Goal: Transaction & Acquisition: Purchase product/service

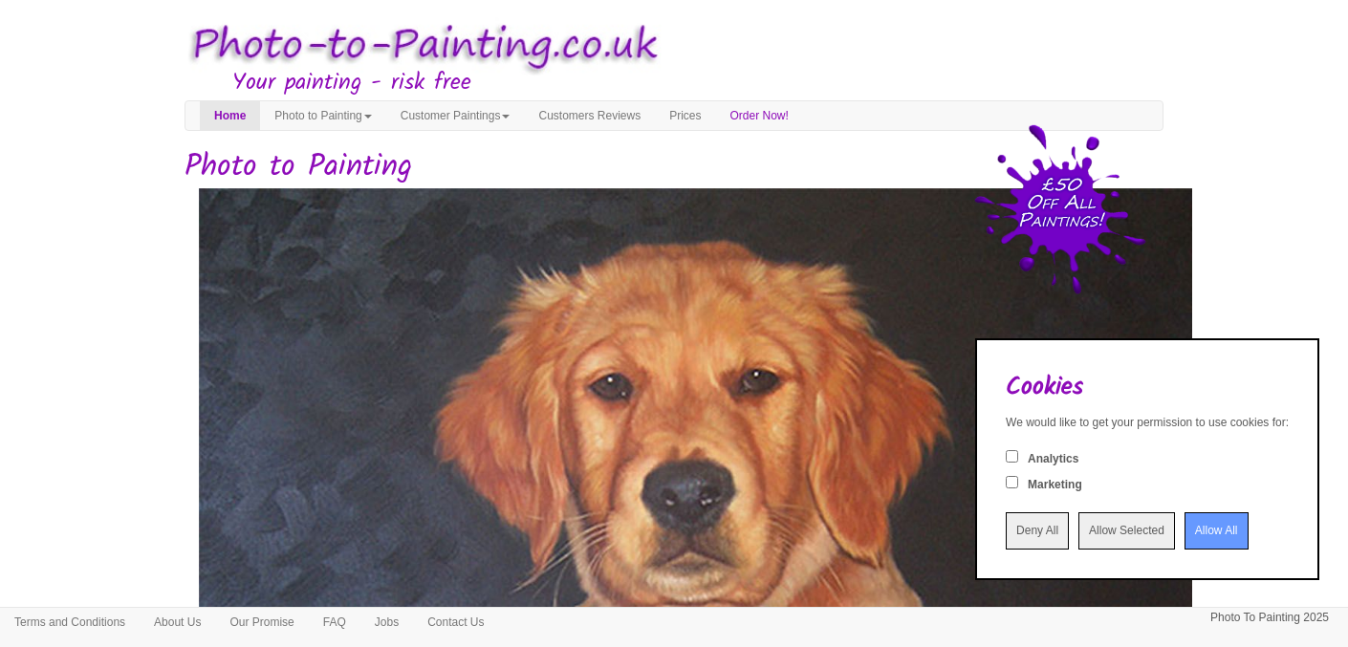
click at [1187, 538] on input "Allow All" at bounding box center [1217, 531] width 64 height 37
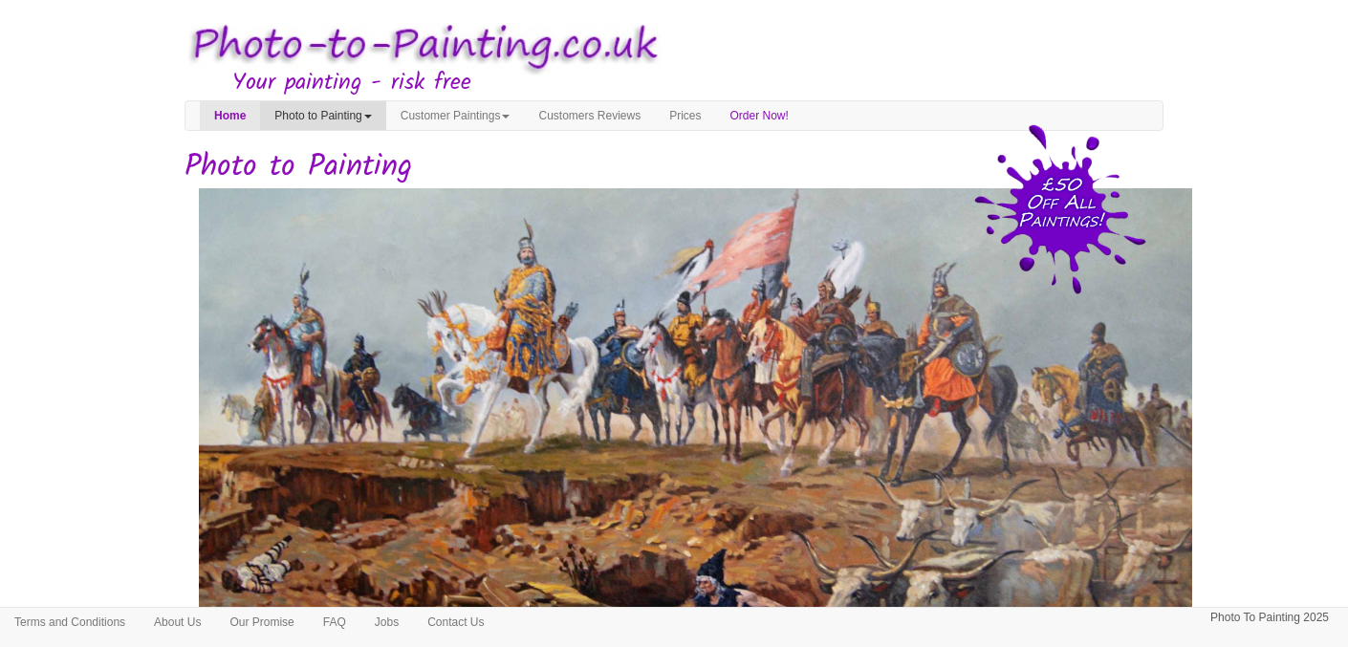
click at [335, 117] on link "Photo to Painting" at bounding box center [322, 115] width 125 height 29
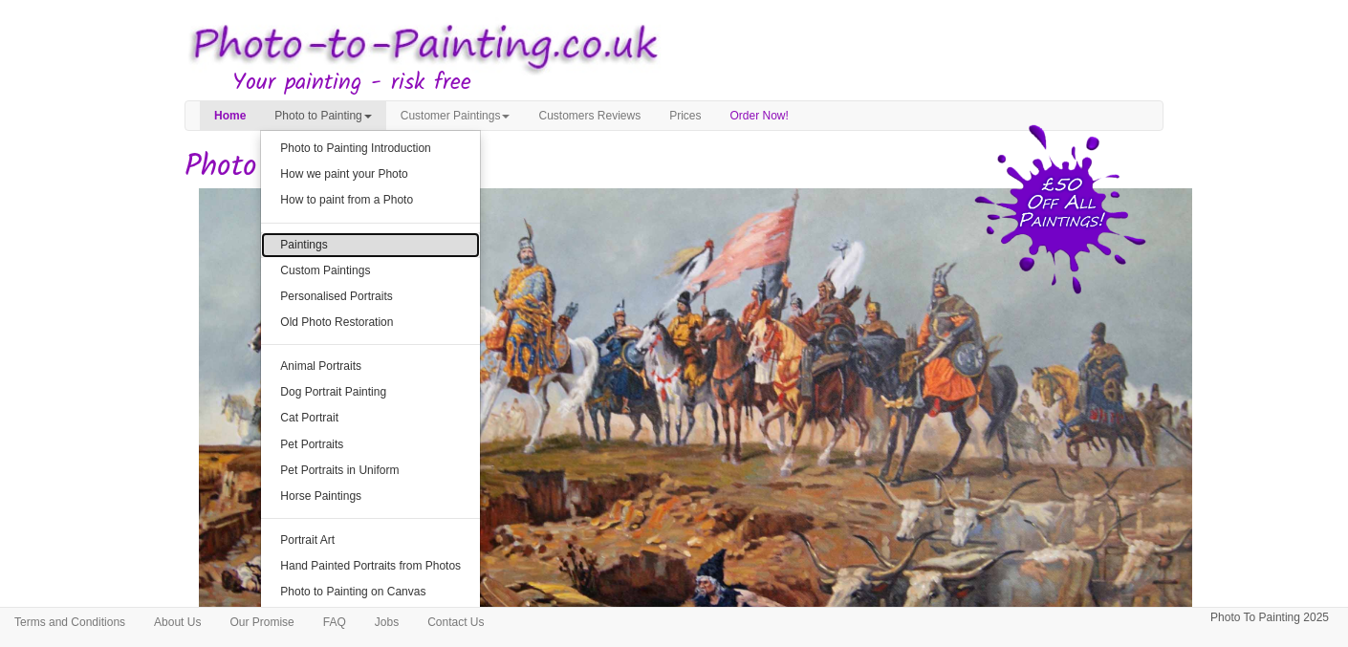
click at [346, 246] on link "Paintings" at bounding box center [370, 245] width 219 height 26
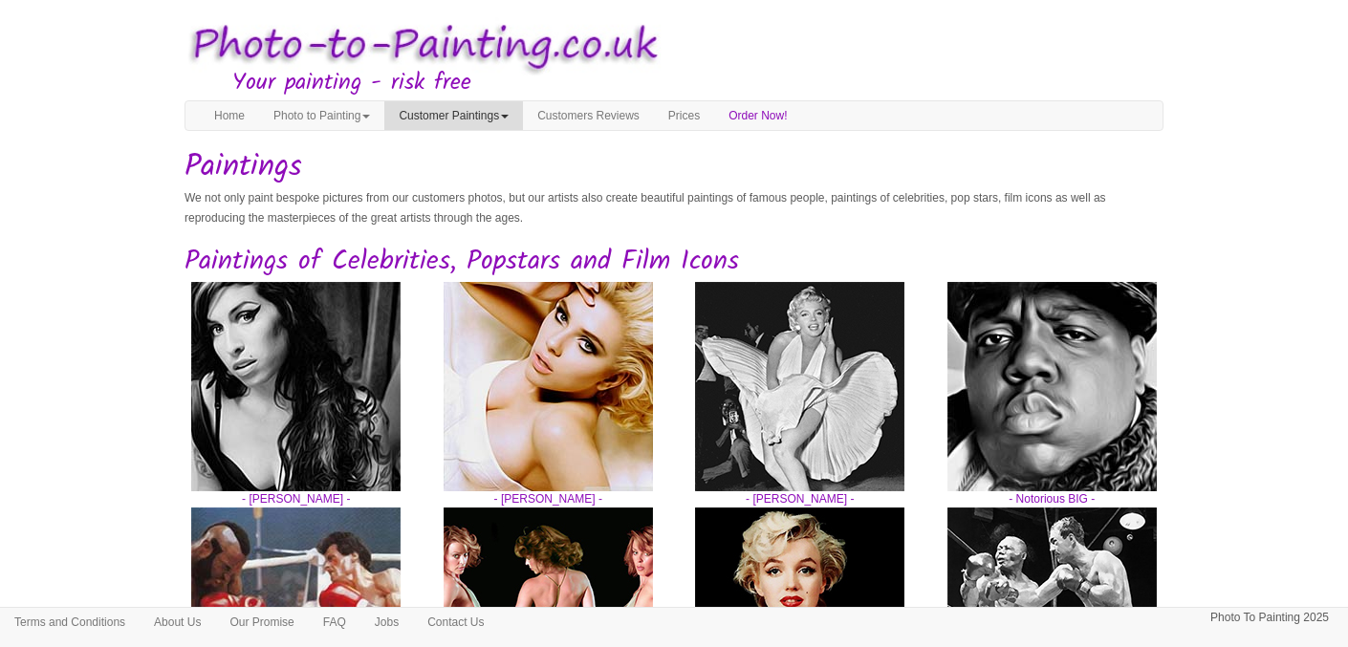
click at [470, 119] on link "Customer Paintings" at bounding box center [453, 115] width 139 height 29
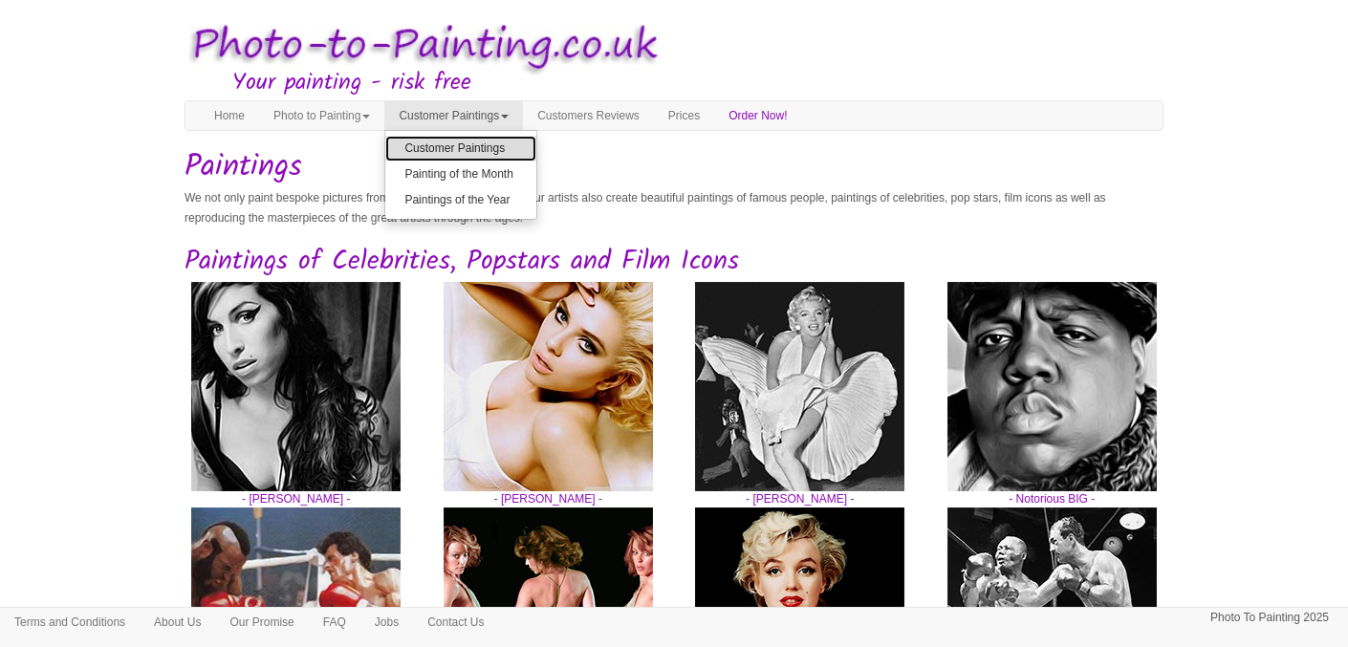
click at [471, 150] on link "Customer Paintings" at bounding box center [460, 149] width 151 height 26
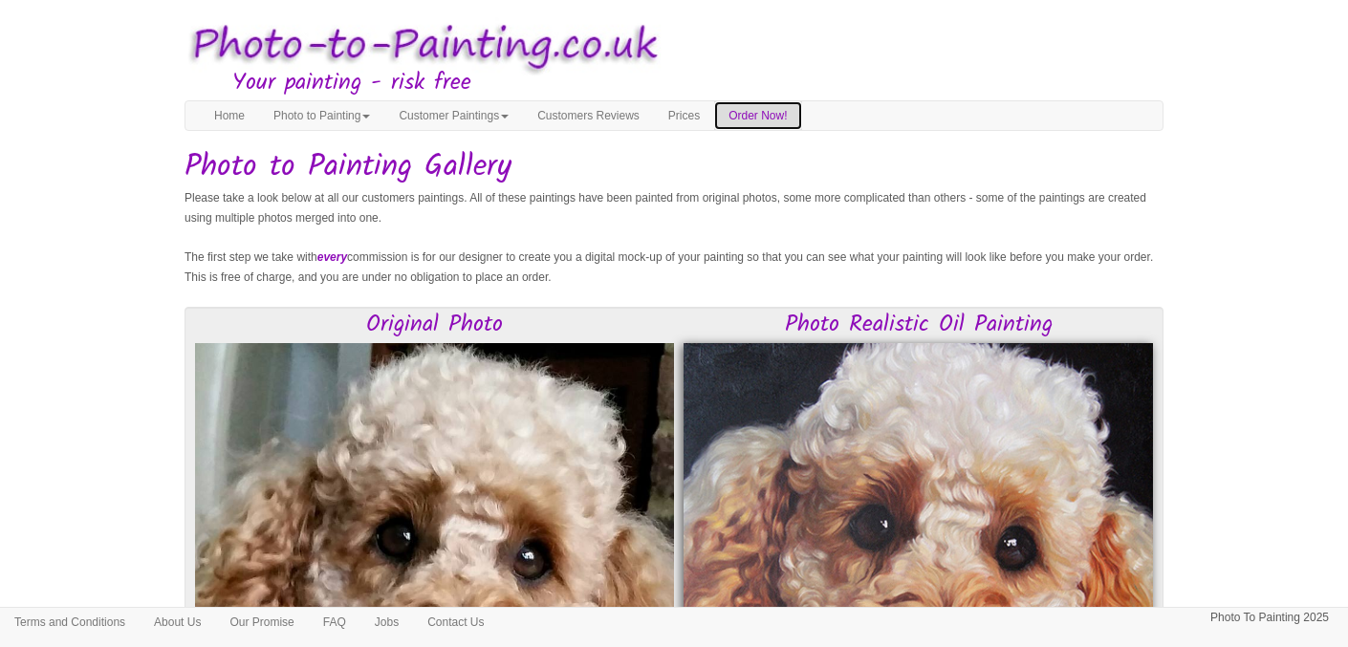
click at [788, 117] on link "Order Now!" at bounding box center [757, 115] width 87 height 29
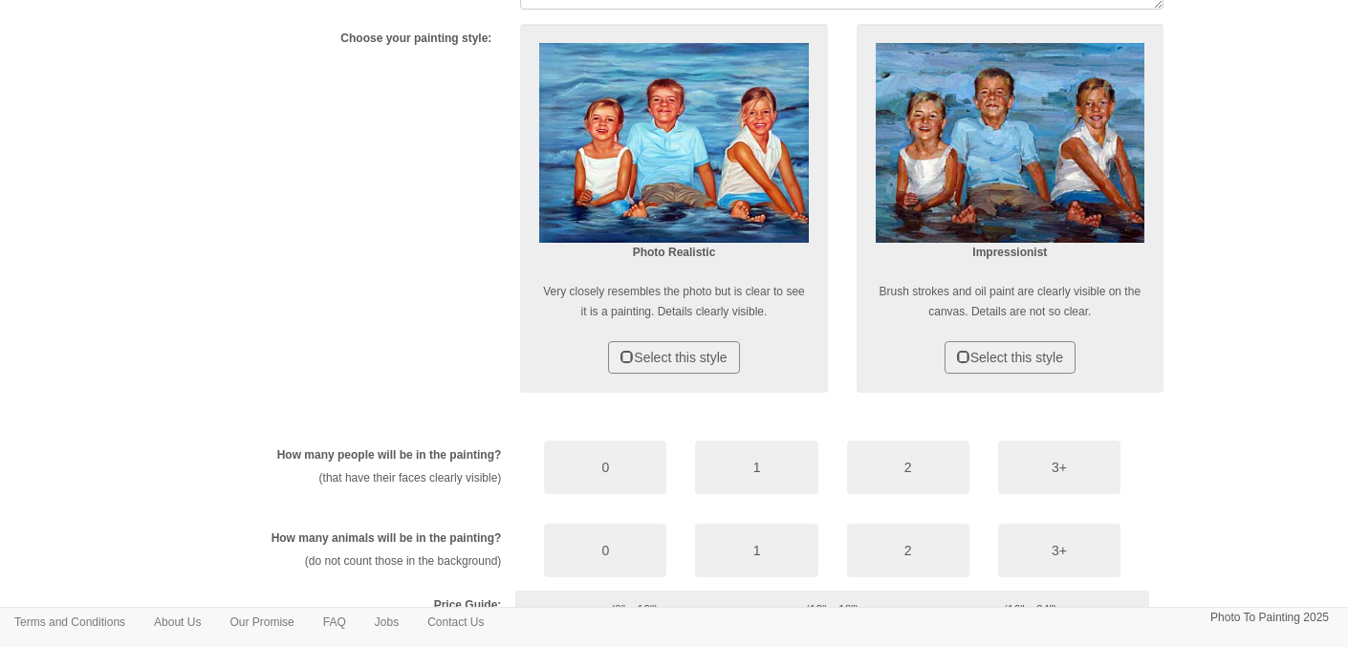
scroll to position [1149, 0]
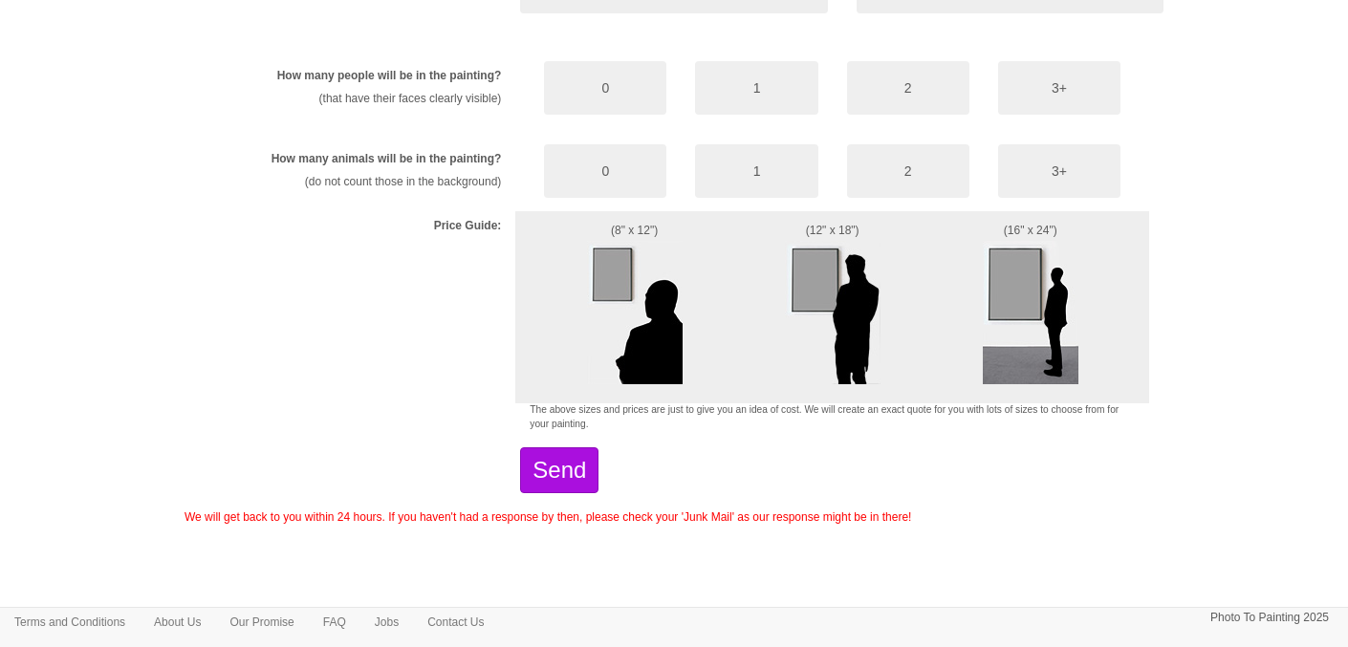
click at [617, 274] on img at bounding box center [635, 312] width 96 height 143
click at [802, 264] on img at bounding box center [833, 312] width 96 height 143
click at [760, 195] on button "1" at bounding box center [756, 171] width 122 height 54
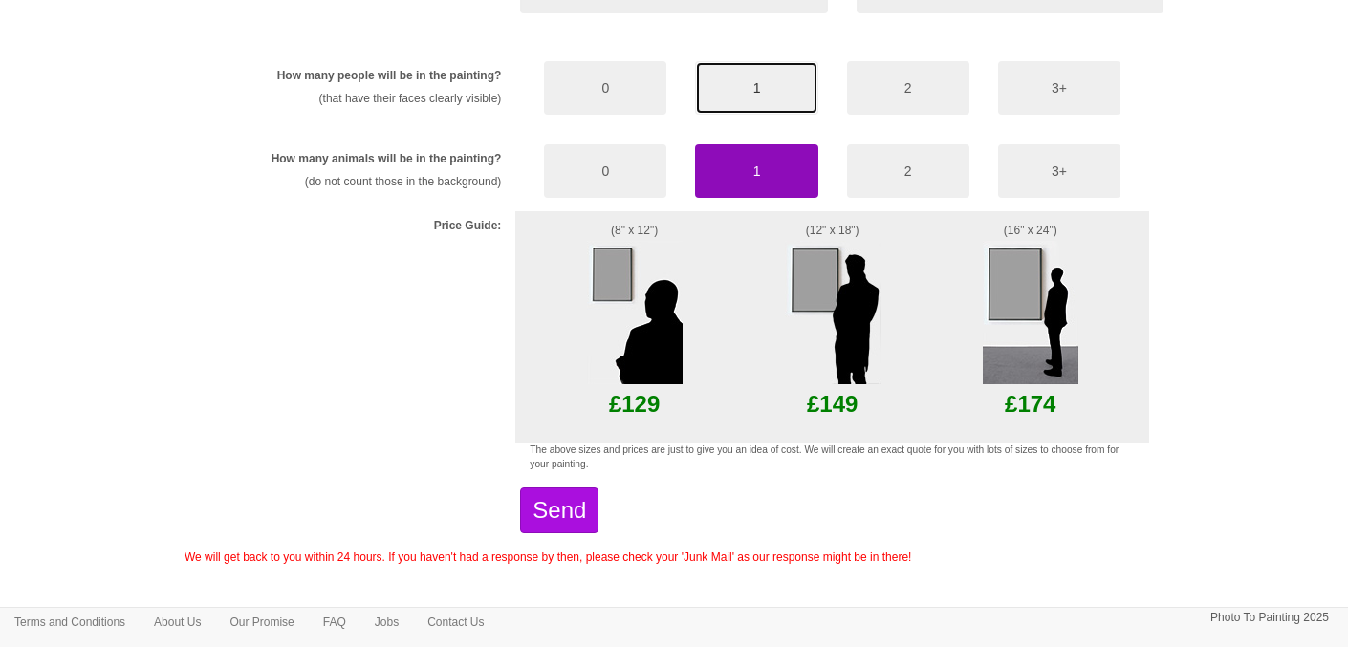
click at [756, 86] on button "1" at bounding box center [756, 88] width 122 height 54
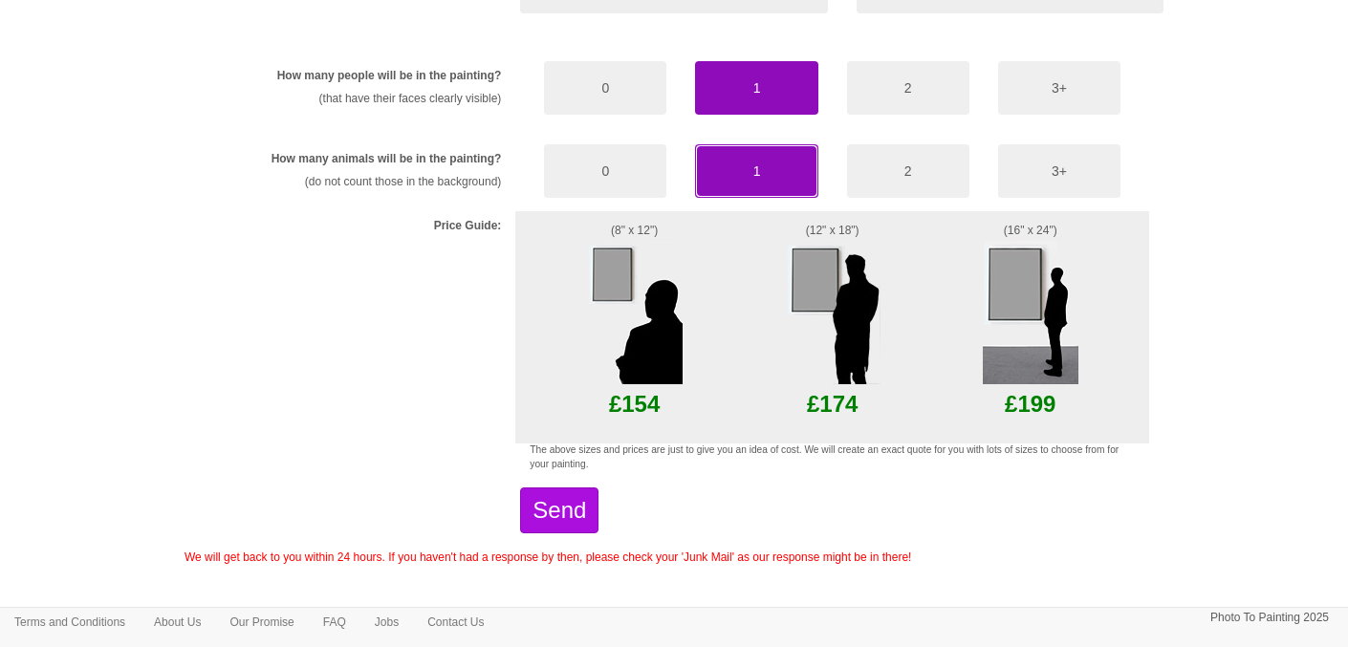
click at [766, 178] on button "1" at bounding box center [756, 171] width 122 height 54
click at [610, 164] on button "0" at bounding box center [605, 171] width 122 height 54
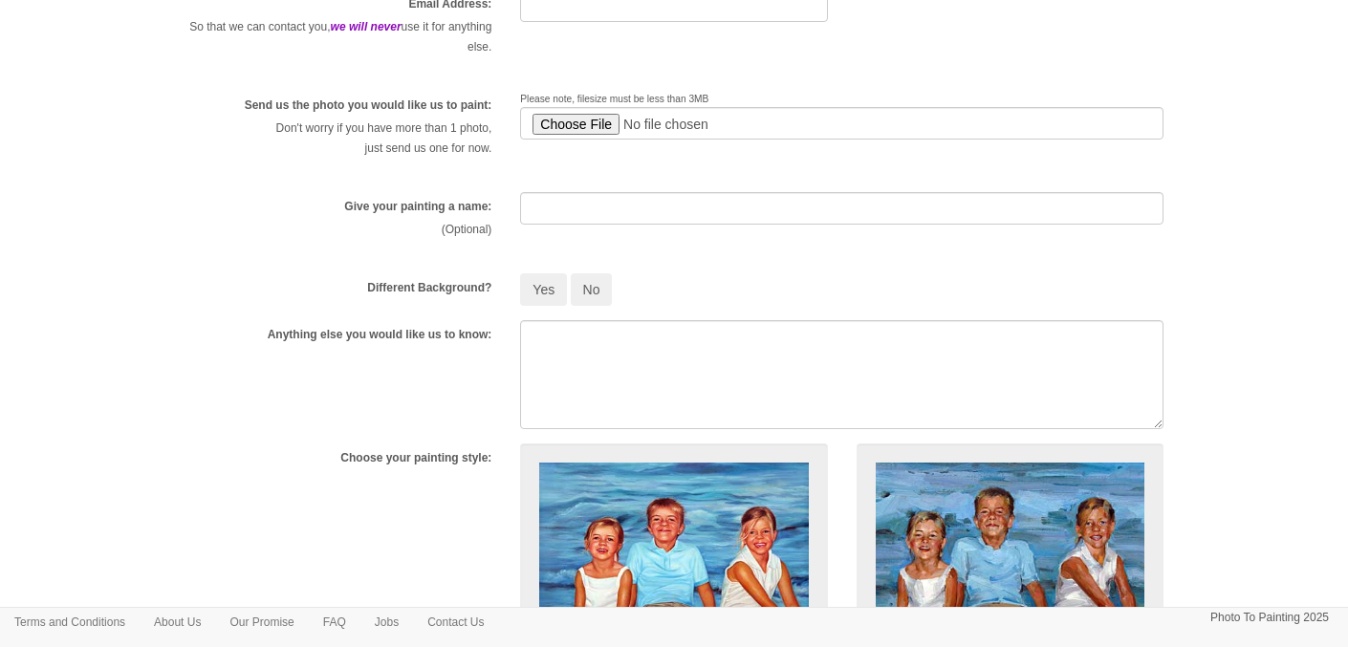
scroll to position [0, 0]
